Goal: Transaction & Acquisition: Purchase product/service

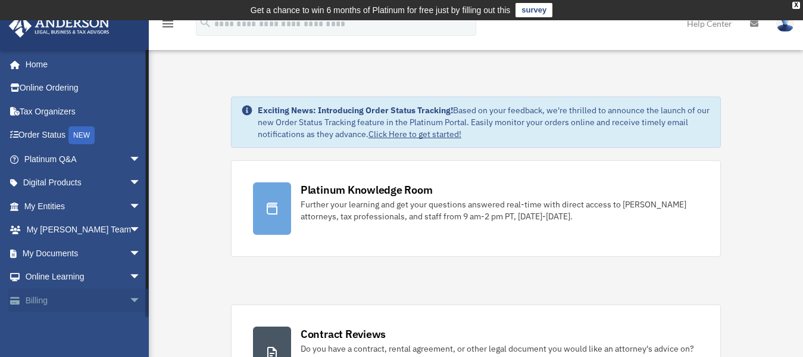
click at [44, 298] on link "Billing arrow_drop_down" at bounding box center [83, 300] width 151 height 24
click at [129, 299] on span "arrow_drop_down" at bounding box center [141, 300] width 24 height 24
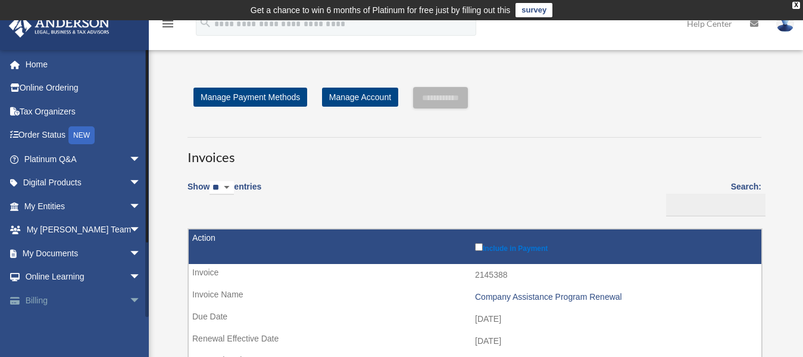
click at [75, 301] on link "Billing arrow_drop_down" at bounding box center [83, 300] width 151 height 24
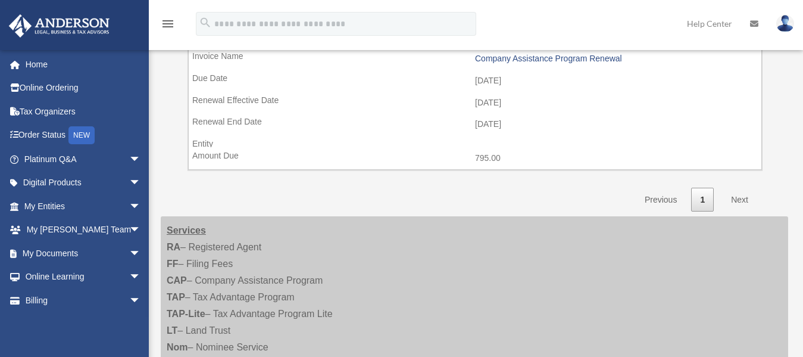
scroll to position [257, 0]
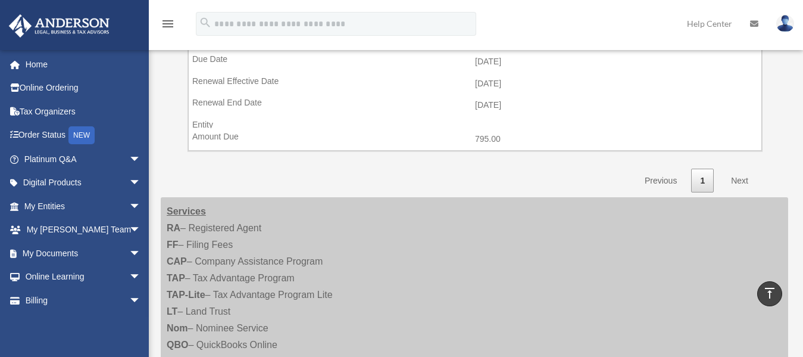
click at [740, 183] on link "Next" at bounding box center [739, 180] width 35 height 24
click at [739, 179] on link "Next" at bounding box center [739, 180] width 35 height 24
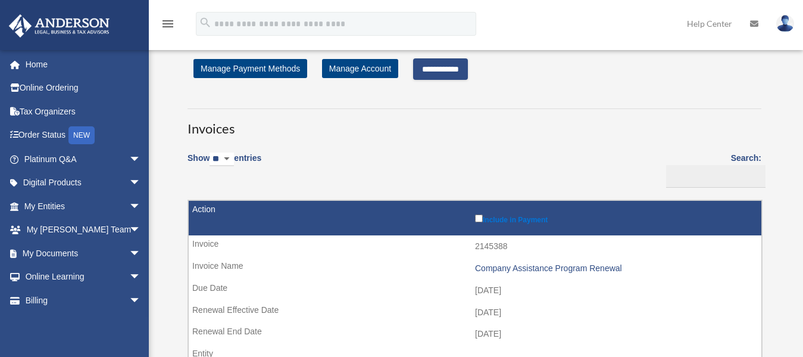
scroll to position [32, 0]
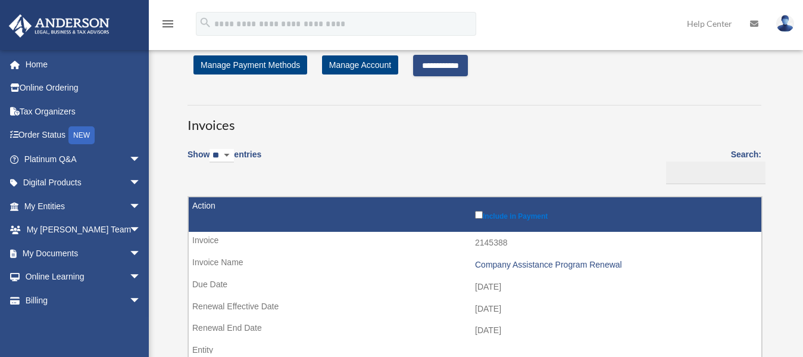
click at [440, 68] on input "**********" at bounding box center [440, 65] width 55 height 21
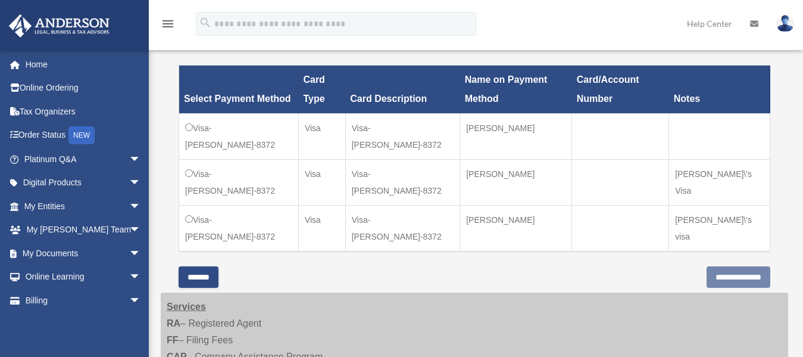
scroll to position [361, 0]
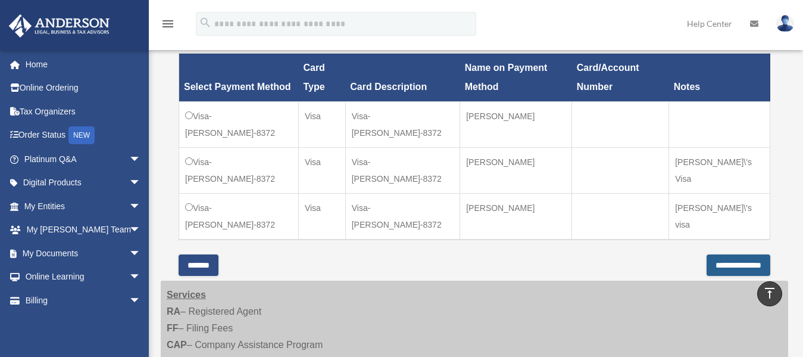
click at [718, 254] on input "**********" at bounding box center [739, 264] width 64 height 21
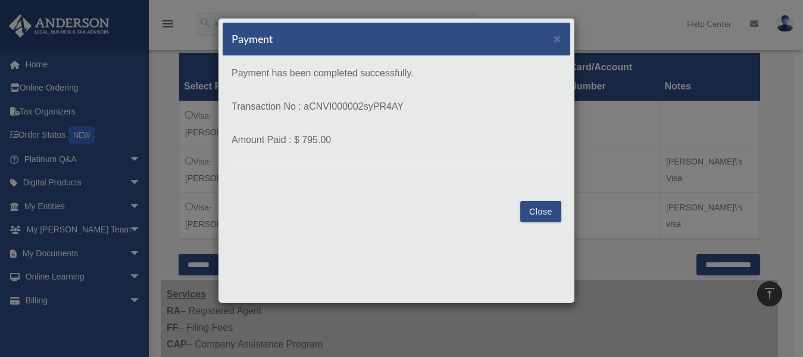
click at [545, 214] on button "Close" at bounding box center [540, 211] width 41 height 21
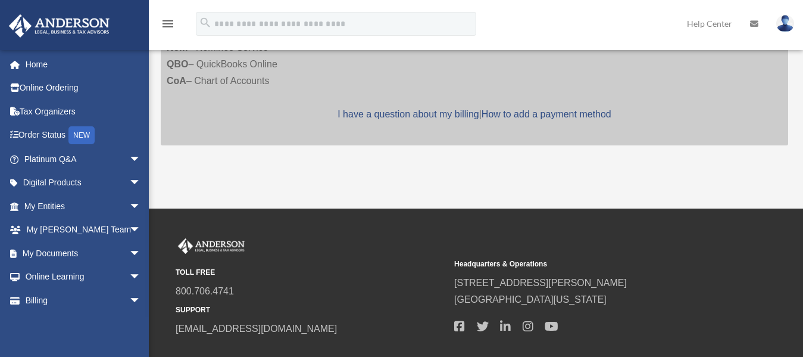
click at [41, 63] on link "Home" at bounding box center [83, 64] width 151 height 24
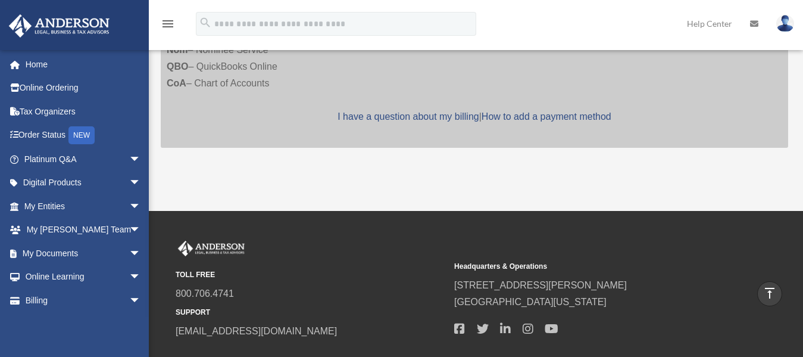
scroll to position [382, 0]
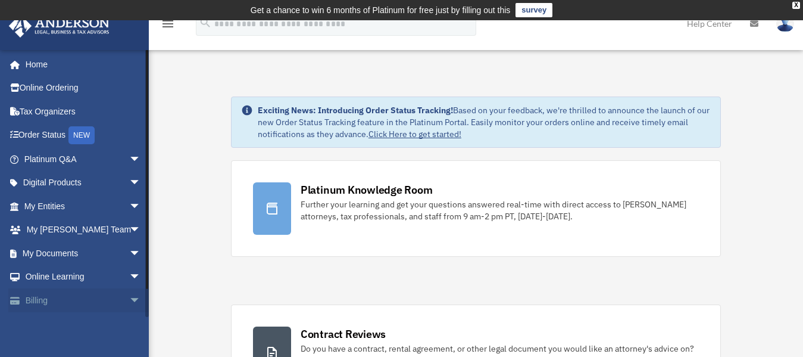
click at [68, 301] on link "Billing arrow_drop_down" at bounding box center [83, 300] width 151 height 24
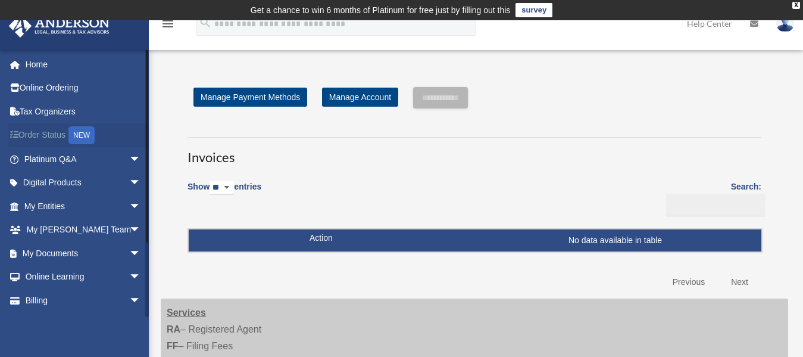
click at [36, 136] on link "Order Status NEW" at bounding box center [83, 135] width 151 height 24
